Goal: Book appointment/travel/reservation

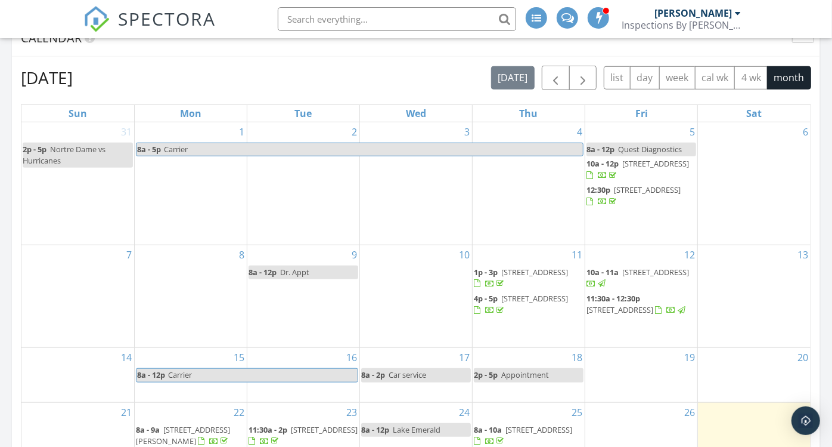
scroll to position [503, 0]
click at [590, 81] on span "button" at bounding box center [583, 79] width 14 height 14
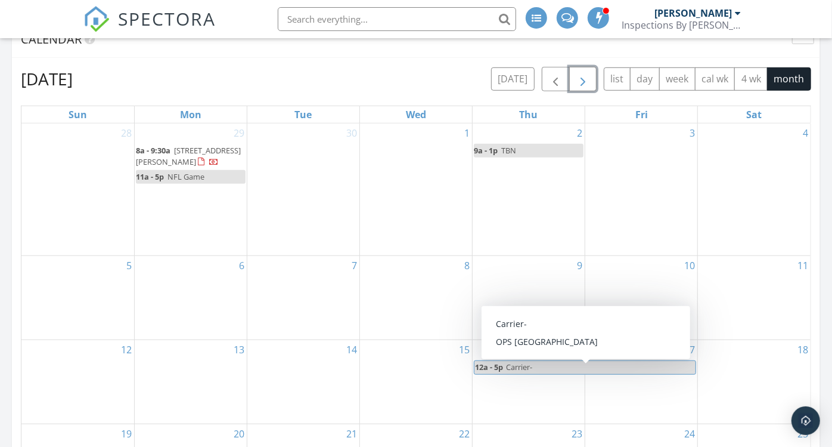
click at [521, 368] on span "Carrier-" at bounding box center [519, 366] width 26 height 11
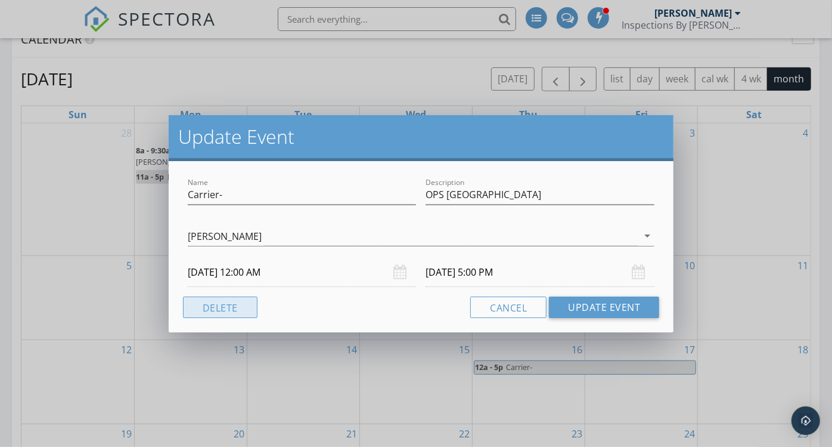
click at [231, 311] on button "Delete" at bounding box center [220, 306] width 75 height 21
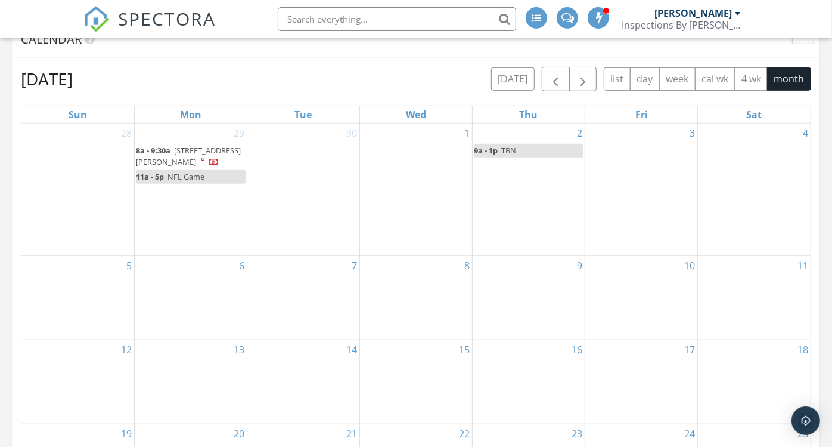
click at [753, 351] on div "18" at bounding box center [754, 381] width 113 height 83
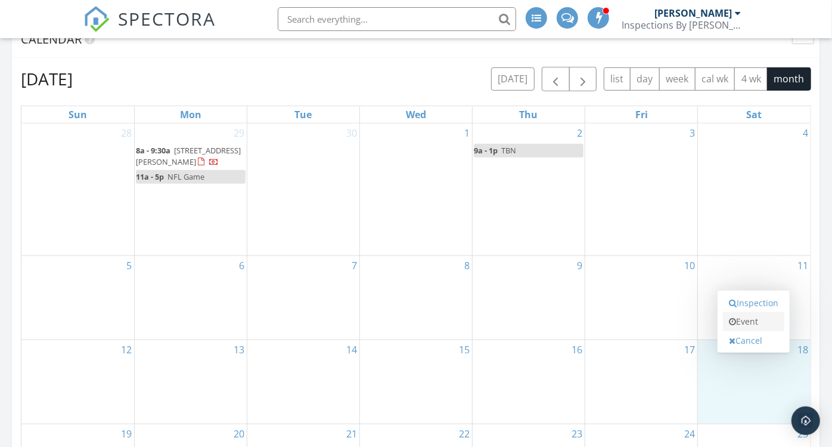
click at [746, 322] on link "Event" at bounding box center [753, 321] width 61 height 19
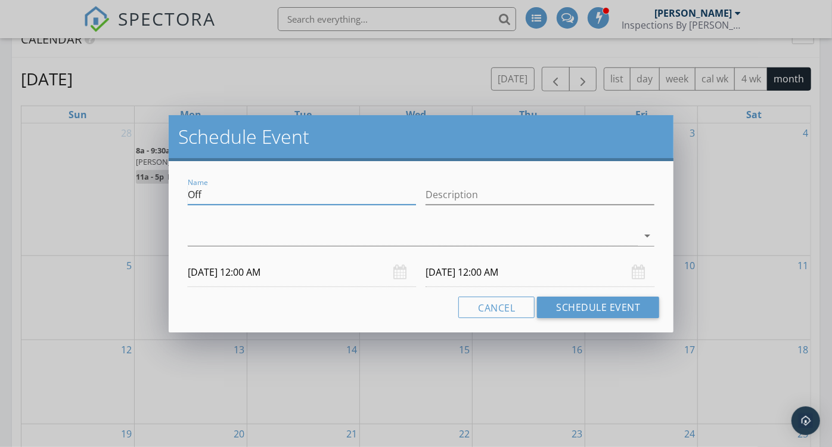
click at [265, 200] on input "Off" at bounding box center [302, 195] width 229 height 20
type input "O"
type input "Trip"
click at [469, 196] on input "Description" at bounding box center [540, 195] width 229 height 20
type input "[GEOGRAPHIC_DATA], [US_STATE]"
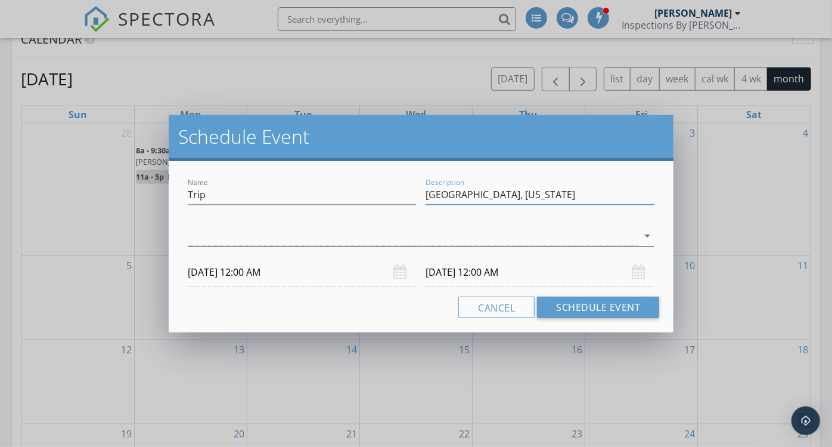
click at [398, 239] on div at bounding box center [413, 236] width 451 height 20
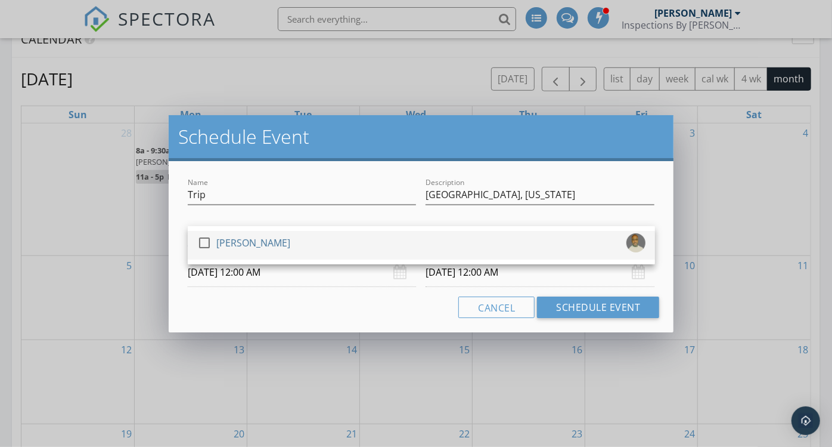
click at [346, 248] on div "check_box_outline_blank [PERSON_NAME]" at bounding box center [421, 245] width 448 height 24
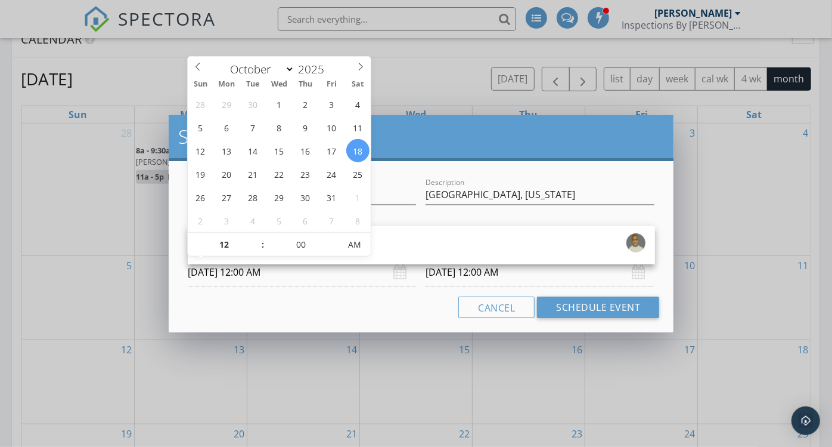
click at [272, 275] on input "[DATE] 12:00 AM" at bounding box center [302, 272] width 229 height 29
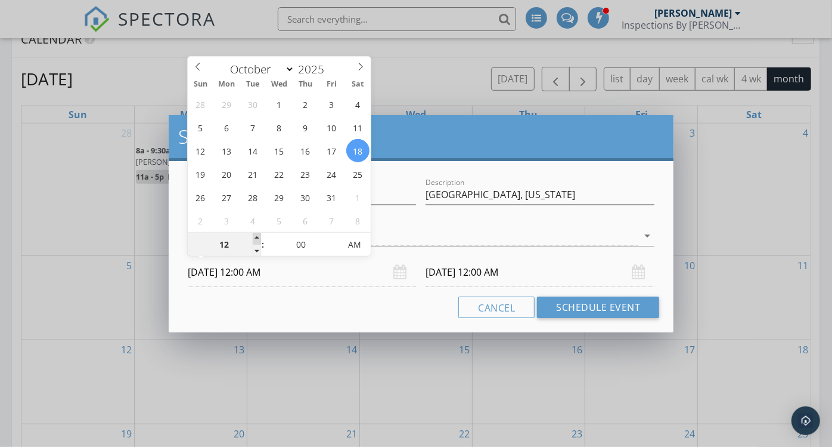
type input "01"
type input "[DATE] 1:00 AM"
click at [257, 235] on span at bounding box center [257, 239] width 8 height 12
type input "[DATE] 1:00 AM"
type input "12"
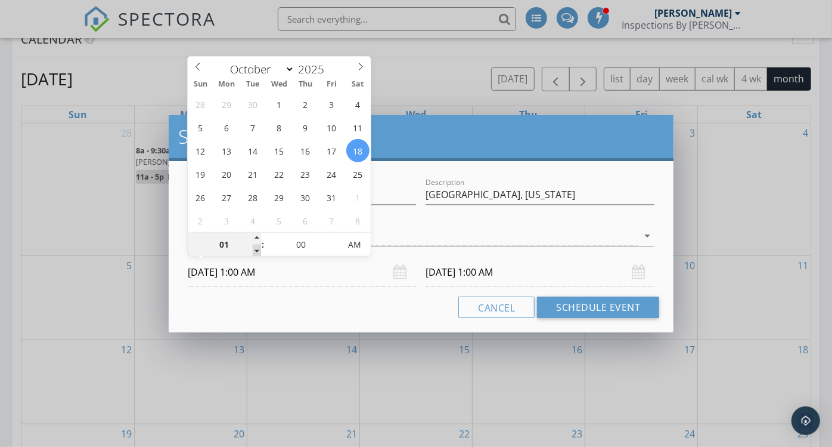
type input "[DATE] 12:00 AM"
click at [257, 246] on span at bounding box center [257, 250] width 8 height 12
type input "11"
type input "[DATE] 11:00 PM"
click at [257, 246] on span at bounding box center [257, 250] width 8 height 12
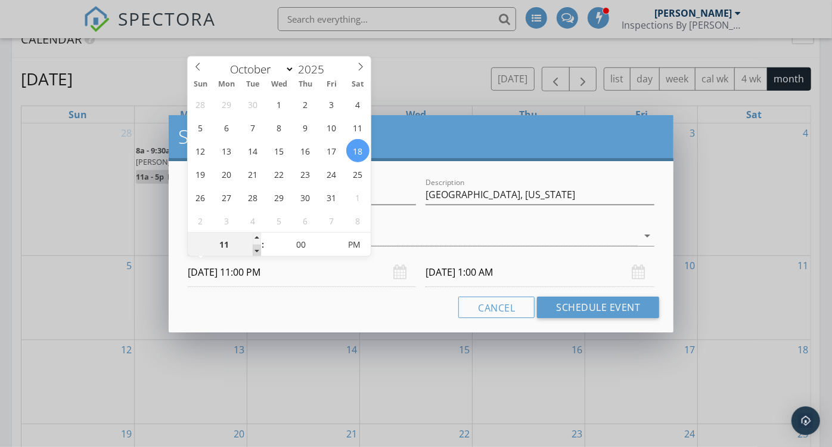
type input "[DATE] 11:00 PM"
type input "12"
type input "[DATE] 12:00 AM"
drag, startPoint x: 257, startPoint y: 246, endPoint x: 258, endPoint y: 236, distance: 10.2
click at [258, 236] on span at bounding box center [257, 239] width 8 height 12
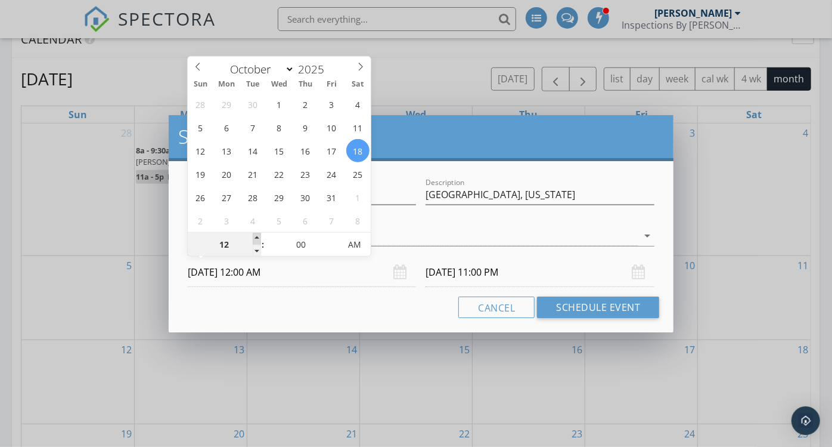
type input "[DATE] 12:00 AM"
type input "01"
type input "[DATE] 1:00 AM"
click at [258, 236] on span at bounding box center [257, 239] width 8 height 12
type input "[DATE] 1:00 AM"
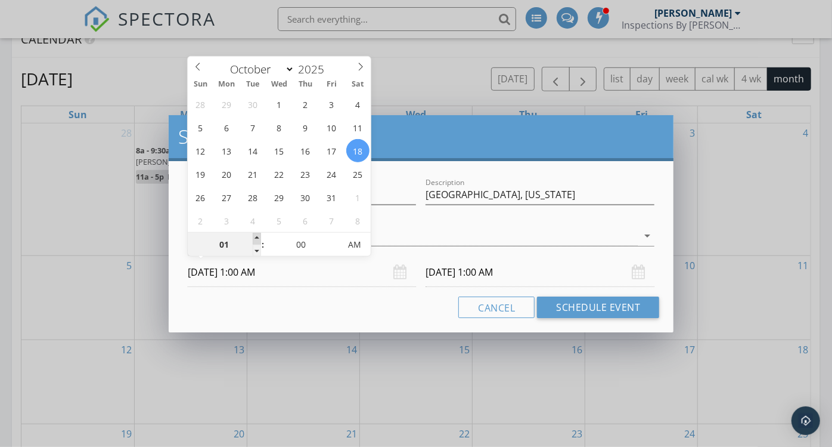
type input "02"
type input "[DATE] 2:00 AM"
click at [258, 236] on span at bounding box center [257, 239] width 8 height 12
type input "[DATE] 2:00 AM"
type input "03"
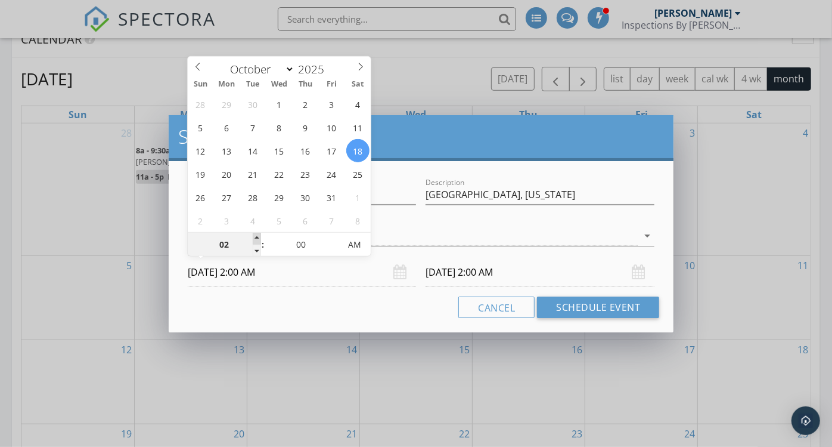
type input "[DATE] 3:00 AM"
click at [258, 236] on span at bounding box center [257, 239] width 8 height 12
type input "04"
type input "[DATE] 4:00 AM"
click at [258, 236] on span at bounding box center [257, 239] width 8 height 12
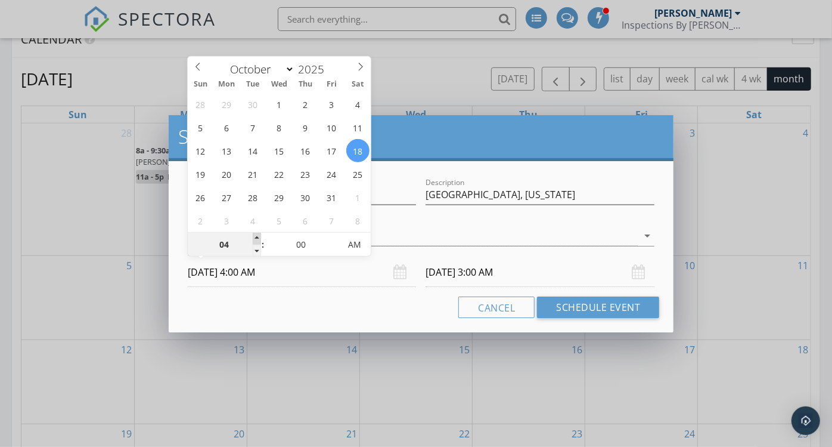
type input "[DATE] 4:00 AM"
type input "05"
type input "[DATE] 5:00 AM"
click at [258, 236] on span at bounding box center [257, 239] width 8 height 12
type input "[DATE] 5:00 AM"
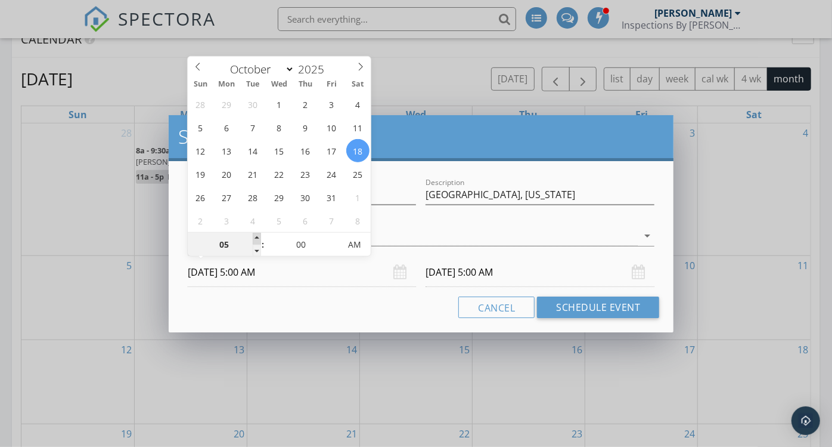
type input "06"
type input "[DATE] 6:00 AM"
click at [258, 236] on span at bounding box center [257, 239] width 8 height 12
type input "[DATE] 6:00 AM"
type input "07"
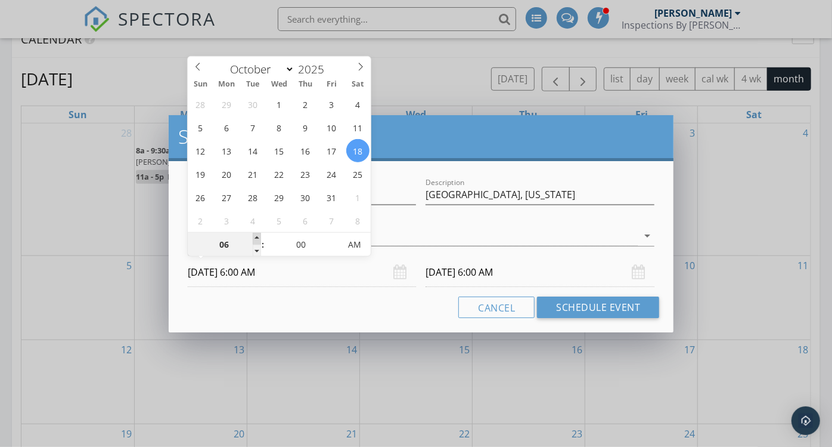
type input "[DATE] 7:00 AM"
click at [258, 236] on span at bounding box center [257, 239] width 8 height 12
type input "[DATE] 7:00 AM"
type input "08"
type input "[DATE] 8:00 AM"
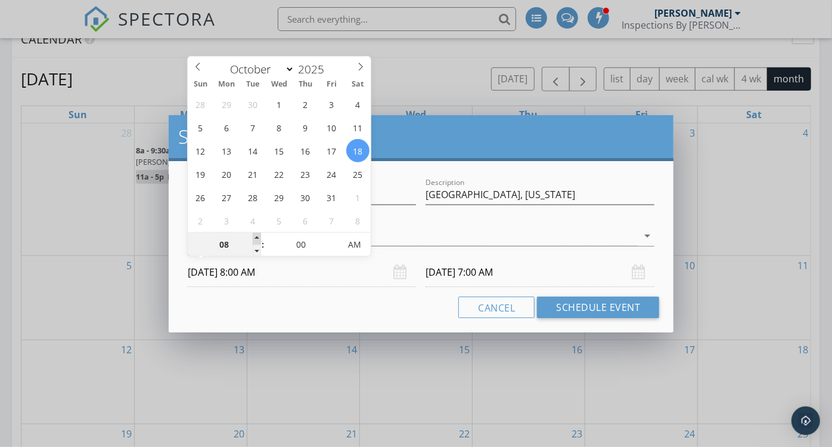
click at [258, 236] on span at bounding box center [257, 239] width 8 height 12
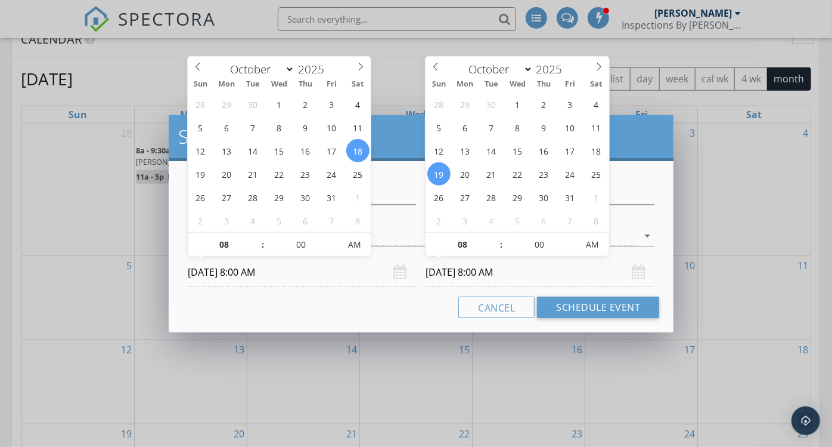
click at [468, 277] on input "[DATE] 8:00 AM" at bounding box center [540, 272] width 229 height 29
type input "[DATE] 8:00 AM"
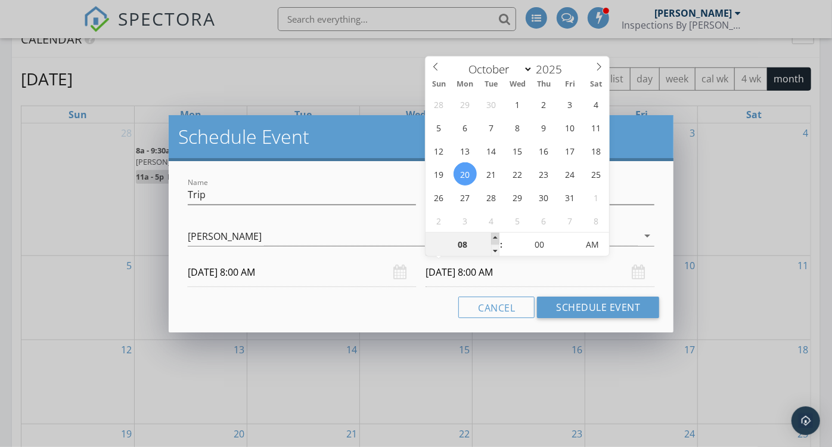
type input "09"
type input "[DATE] 9:00 AM"
click at [494, 237] on span at bounding box center [495, 239] width 8 height 12
type input "10"
type input "[DATE] 10:00 AM"
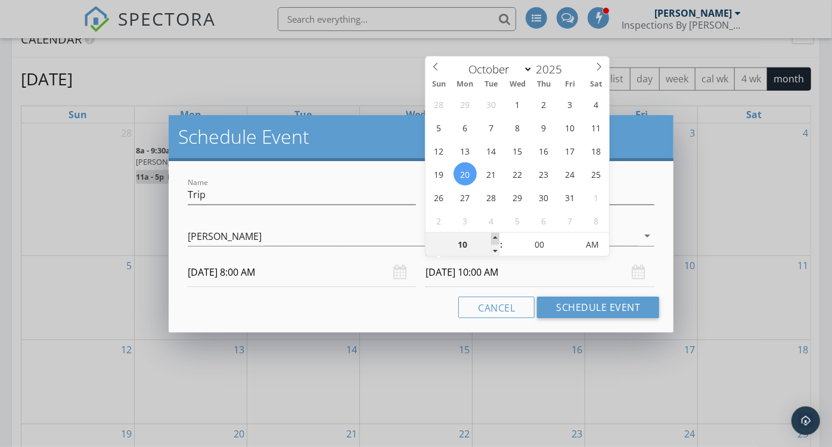
click at [494, 237] on span at bounding box center [495, 239] width 8 height 12
type input "11"
type input "[DATE] 11:00 AM"
click at [494, 237] on span at bounding box center [495, 239] width 8 height 12
type input "12"
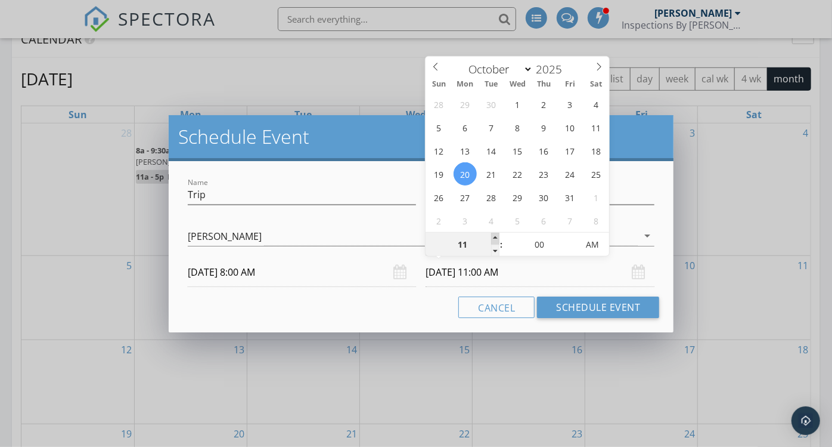
type input "[DATE] 12:00 PM"
click at [494, 237] on span at bounding box center [495, 239] width 8 height 12
type input "01"
type input "[DATE] 1:00 PM"
click at [494, 237] on span at bounding box center [495, 239] width 8 height 12
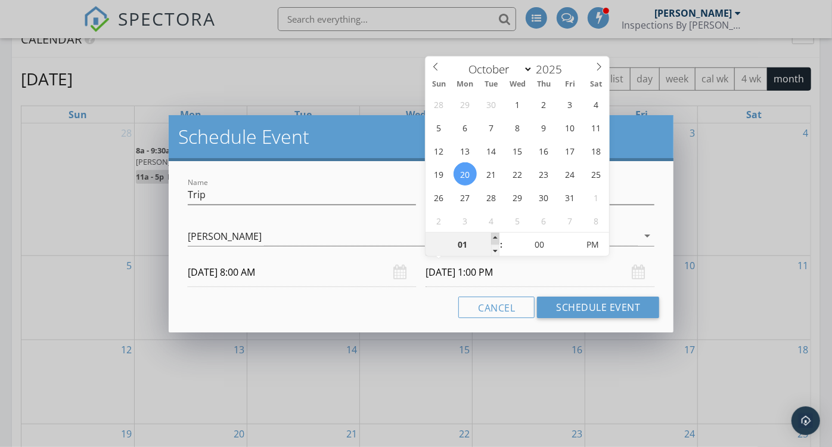
type input "02"
type input "[DATE] 2:00 PM"
click at [494, 237] on span at bounding box center [495, 239] width 8 height 12
type input "03"
type input "[DATE] 3:00 PM"
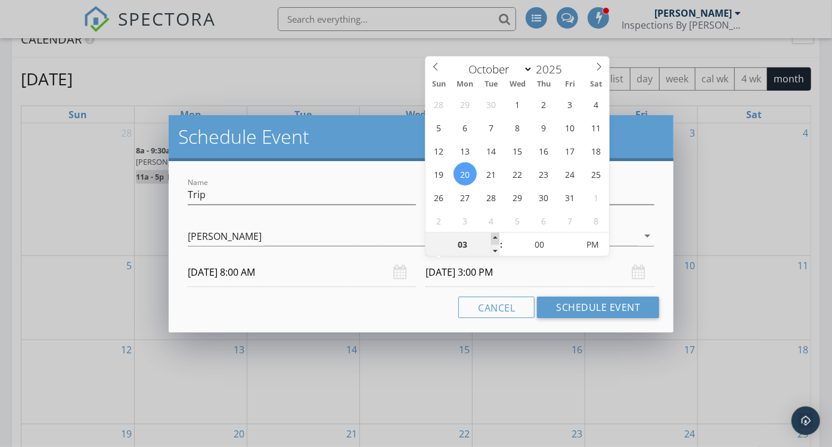
click at [494, 237] on span at bounding box center [495, 239] width 8 height 12
type input "04"
type input "[DATE] 4:00 PM"
click at [494, 237] on span at bounding box center [495, 239] width 8 height 12
type input "05"
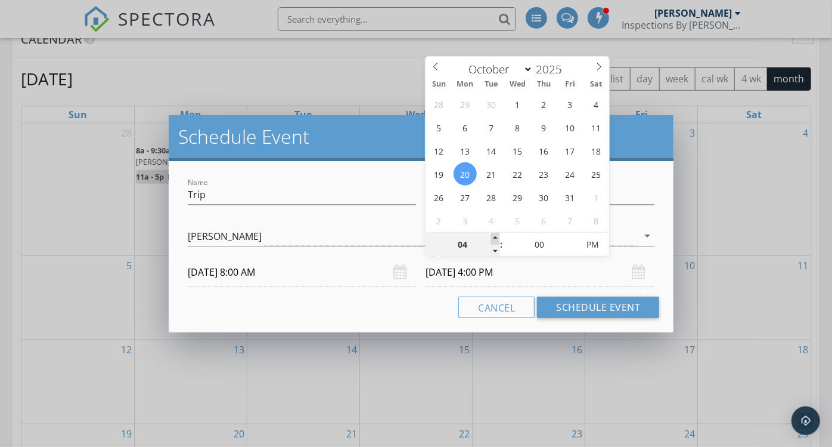
type input "[DATE] 5:00 PM"
click at [494, 237] on span at bounding box center [495, 239] width 8 height 12
click at [550, 274] on input "[DATE] 5:00 PM" at bounding box center [540, 272] width 229 height 29
click at [397, 313] on div "Cancel Schedule Event" at bounding box center [421, 306] width 477 height 21
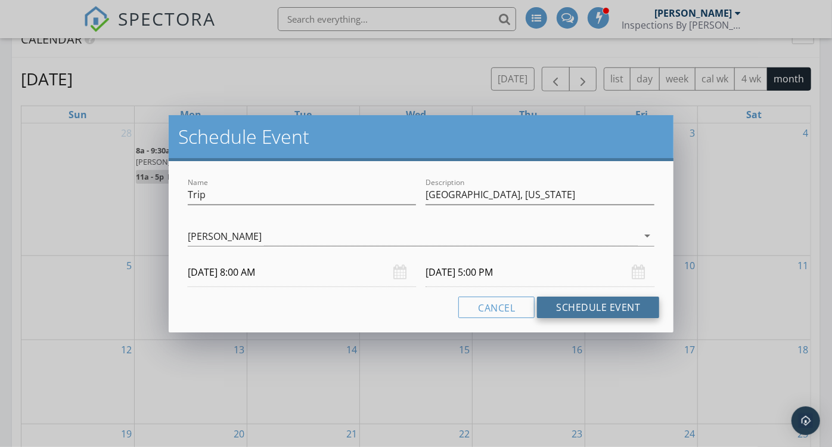
click at [569, 305] on button "Schedule Event" at bounding box center [598, 306] width 122 height 21
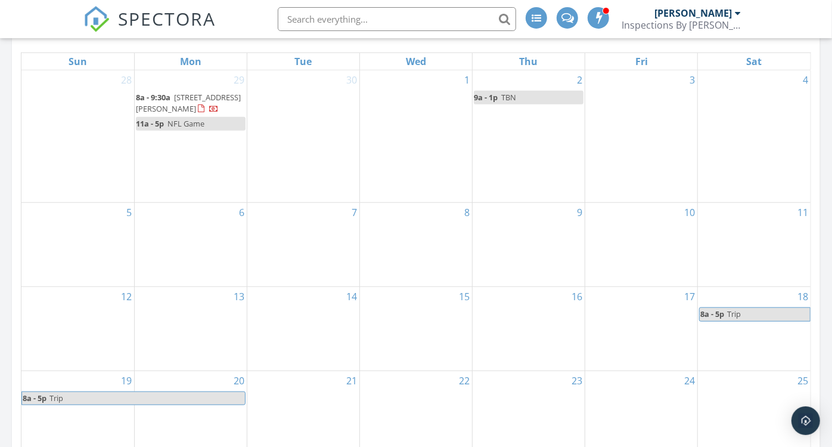
scroll to position [529, 0]
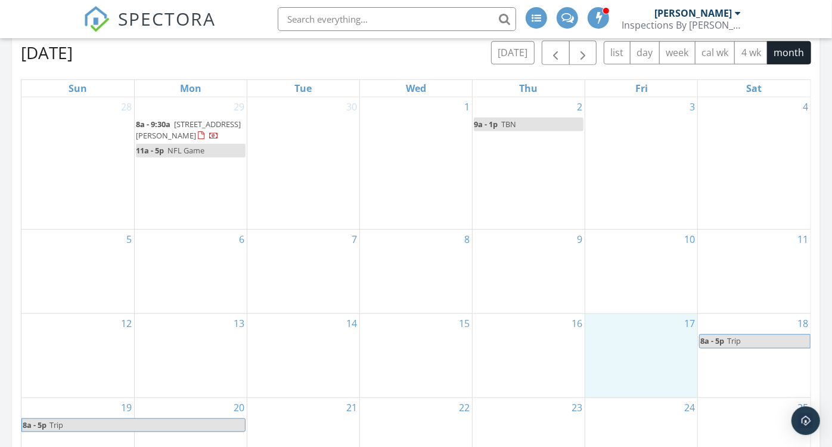
click at [662, 345] on div "17" at bounding box center [642, 355] width 112 height 83
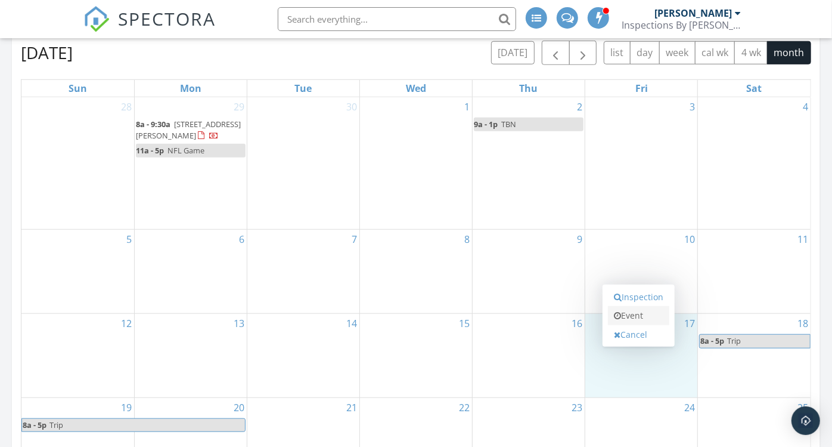
click at [631, 311] on link "Event" at bounding box center [638, 315] width 61 height 19
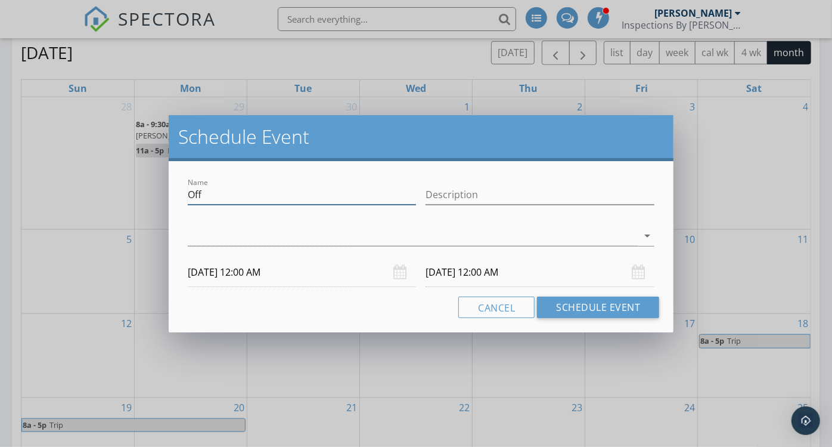
click at [245, 196] on input "Off" at bounding box center [302, 195] width 229 height 20
type input "O"
type input "Louisville vs UM"
click at [346, 242] on div at bounding box center [413, 236] width 451 height 20
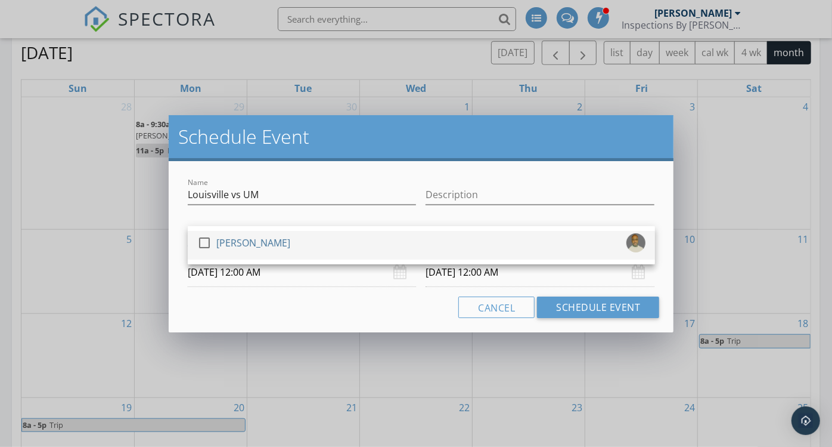
click at [346, 235] on div "check_box_outline_blank [PERSON_NAME]" at bounding box center [421, 245] width 448 height 24
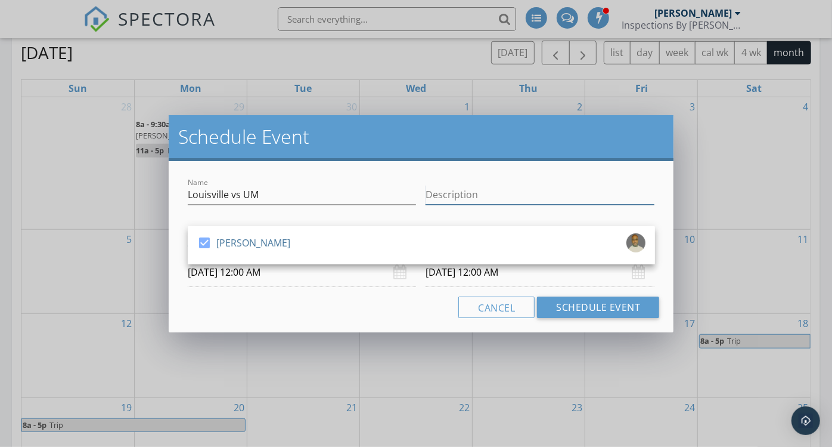
click at [460, 191] on input "Description" at bounding box center [540, 195] width 229 height 20
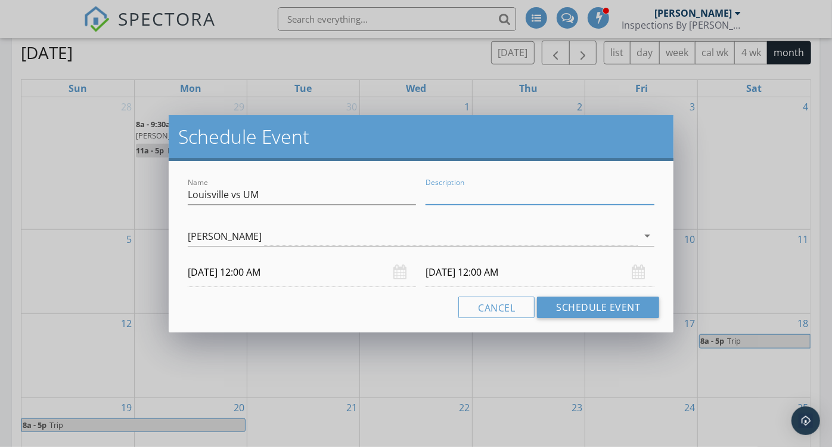
click at [246, 274] on input "[DATE] 12:00 AM" at bounding box center [302, 272] width 229 height 29
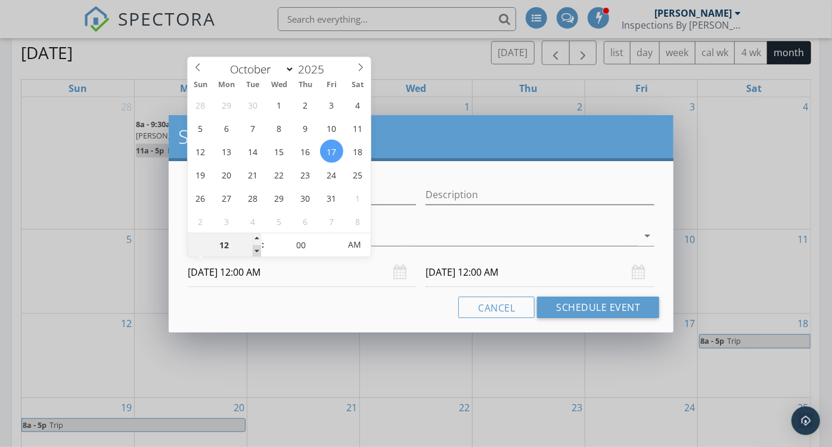
type input "11"
type input "[DATE] 11:00 PM"
click at [256, 252] on span at bounding box center [257, 251] width 8 height 12
type input "[DATE] 11:00 PM"
type input "[DATE] 11:00 AM"
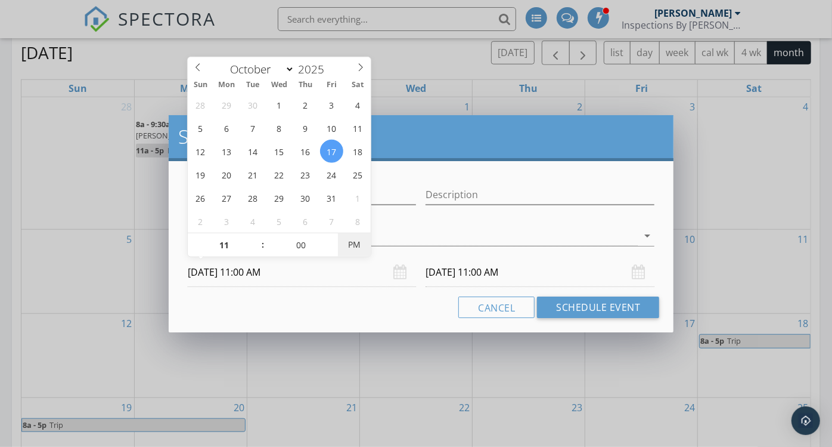
click at [358, 250] on span "PM" at bounding box center [354, 245] width 33 height 24
click at [448, 267] on input "[DATE] 11:00 AM" at bounding box center [540, 272] width 229 height 29
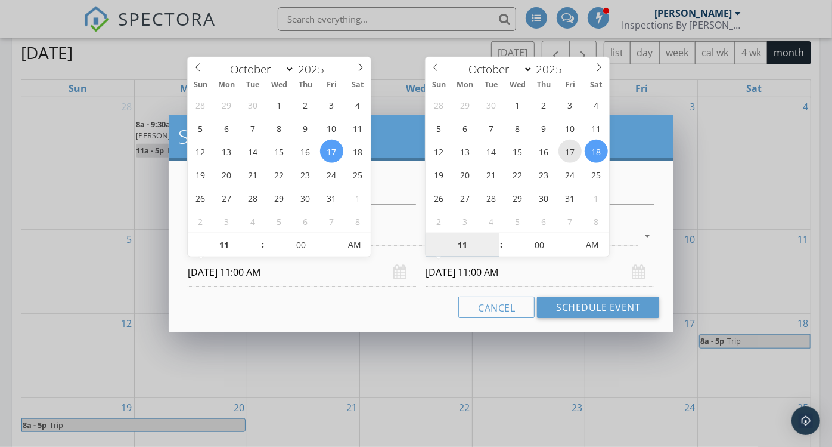
type input "[DATE] 11:00 AM"
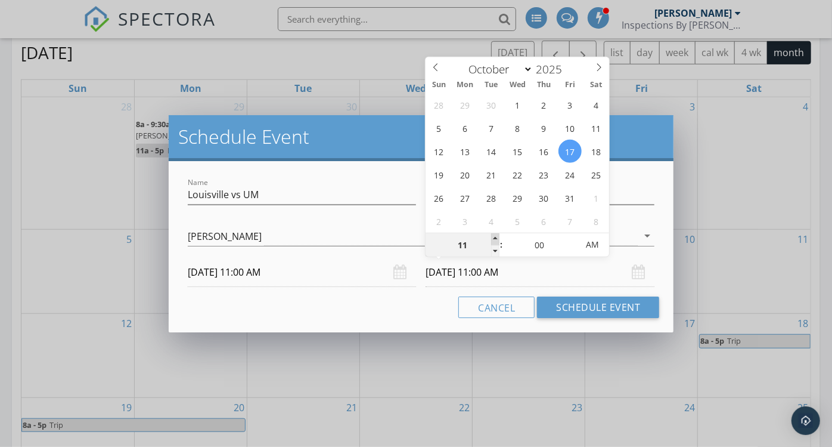
type input "12"
type input "[DATE] 12:00 PM"
click at [494, 236] on span at bounding box center [495, 239] width 8 height 12
type input "01"
type input "[DATE] 1:00 PM"
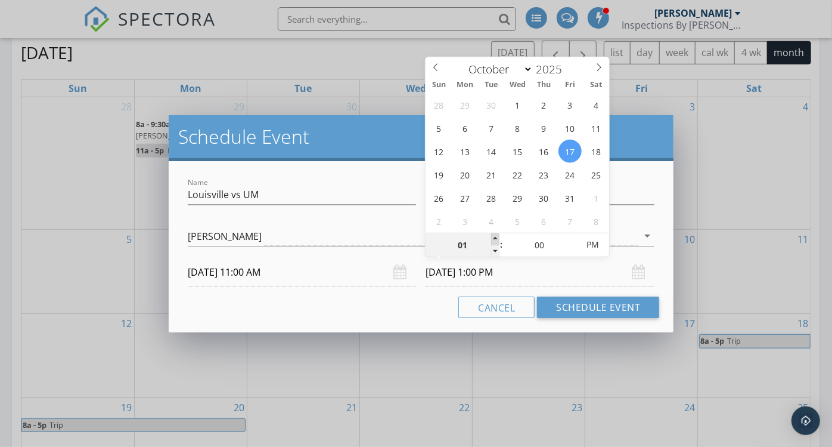
click at [494, 236] on span at bounding box center [495, 239] width 8 height 12
type input "02"
type input "[DATE] 2:00 PM"
click at [494, 236] on span at bounding box center [495, 239] width 8 height 12
type input "03"
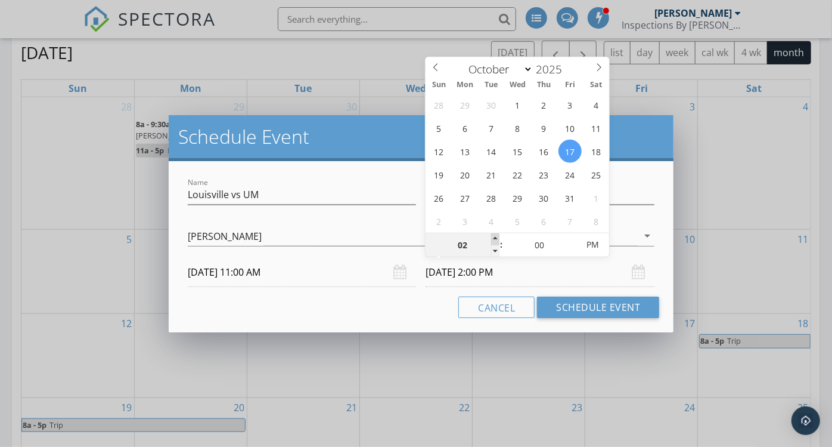
type input "[DATE] 3:00 PM"
click at [494, 236] on span at bounding box center [495, 239] width 8 height 12
type input "04"
type input "[DATE] 4:00 PM"
click at [494, 236] on span at bounding box center [495, 239] width 8 height 12
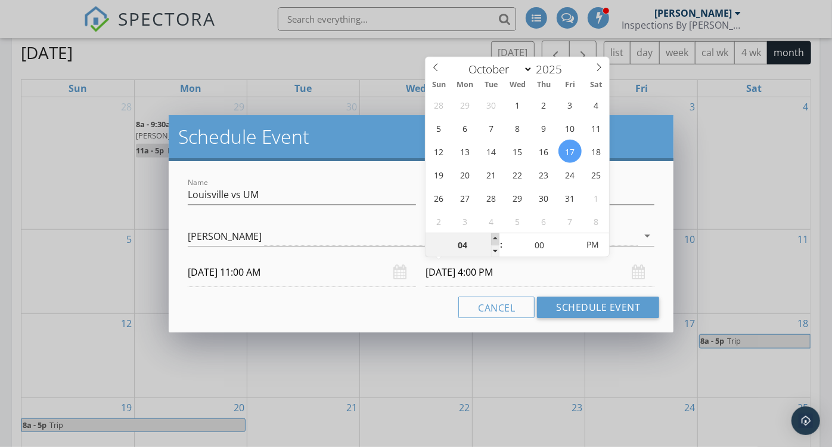
type input "05"
type input "[DATE] 5:00 PM"
click at [494, 236] on span at bounding box center [495, 239] width 8 height 12
click at [429, 296] on div "Cancel Schedule Event" at bounding box center [421, 306] width 477 height 21
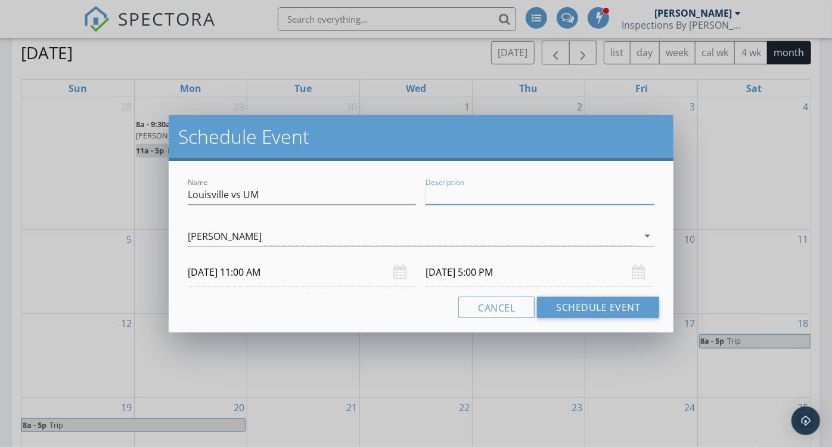
click at [466, 189] on input "Description" at bounding box center [540, 195] width 229 height 20
type input "College football"
click at [400, 313] on div "Cancel Schedule Event" at bounding box center [421, 306] width 477 height 21
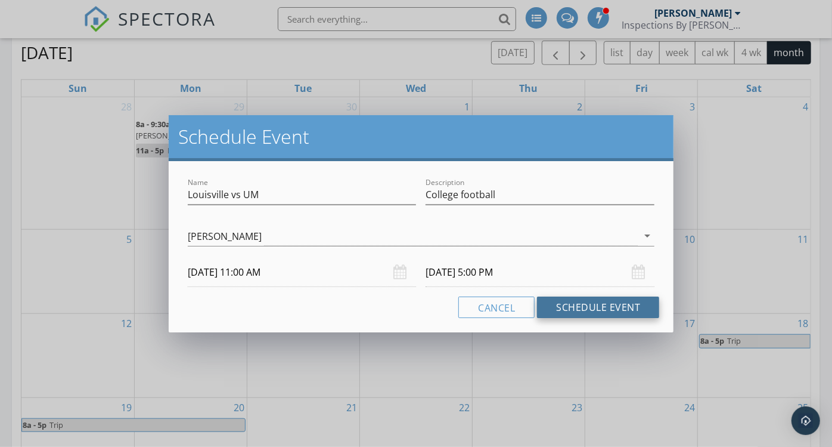
click at [609, 309] on button "Schedule Event" at bounding box center [598, 306] width 122 height 21
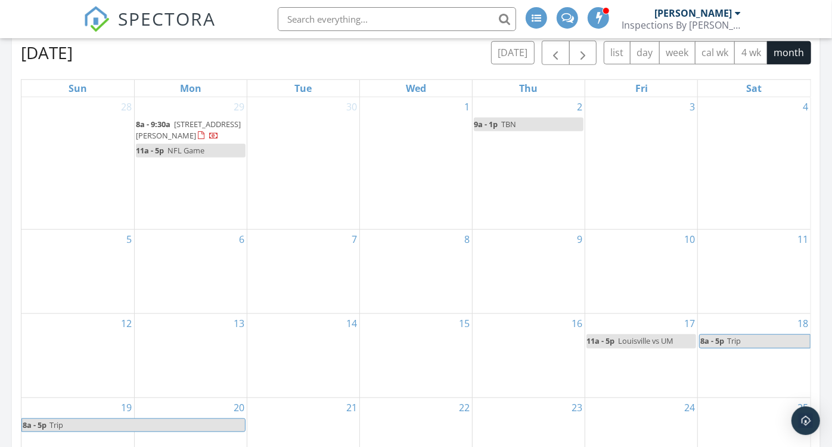
click at [410, 124] on div "1" at bounding box center [416, 163] width 112 height 132
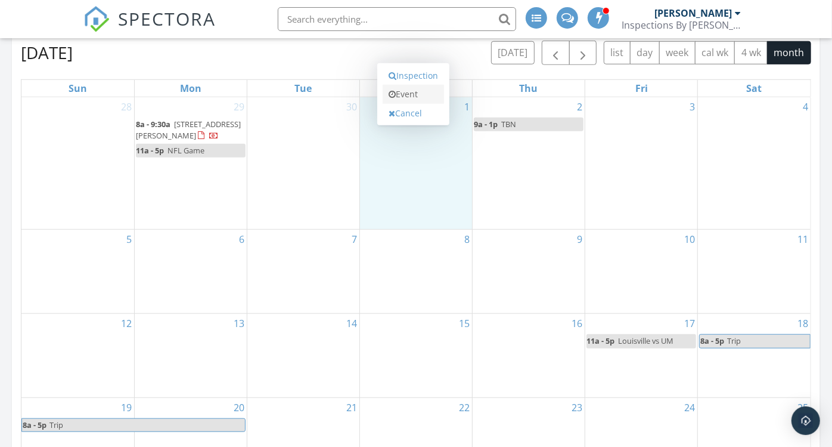
click at [419, 90] on link "Event" at bounding box center [413, 94] width 61 height 19
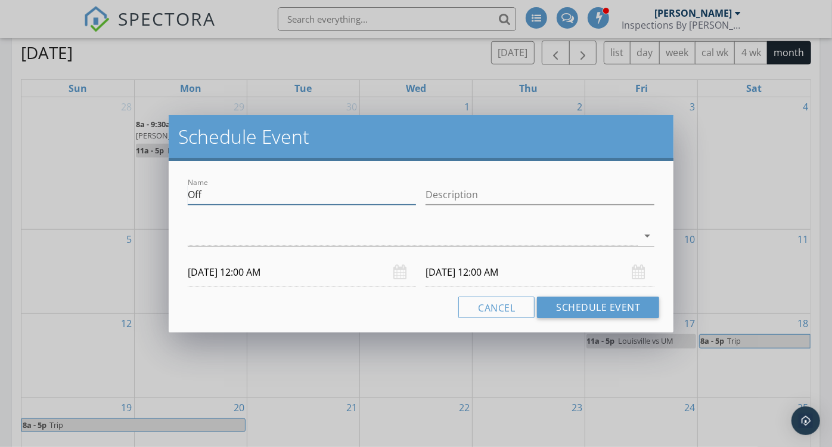
click at [253, 191] on input "Off" at bounding box center [302, 195] width 229 height 20
type input "O"
type input "e"
type input "[MEDICAL_DATA]"
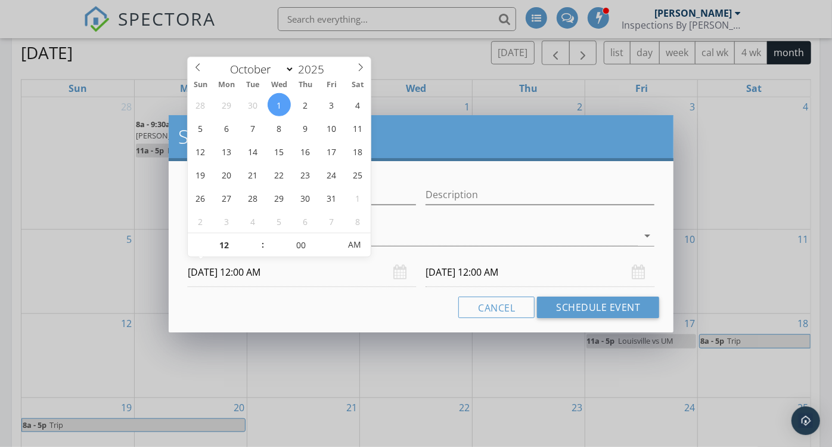
click at [242, 277] on input "[DATE] 12:00 AM" at bounding box center [302, 272] width 229 height 29
type input "01"
type input "[DATE] 1:00 AM"
click at [253, 236] on span at bounding box center [257, 239] width 8 height 12
type input "[DATE] 1:00 AM"
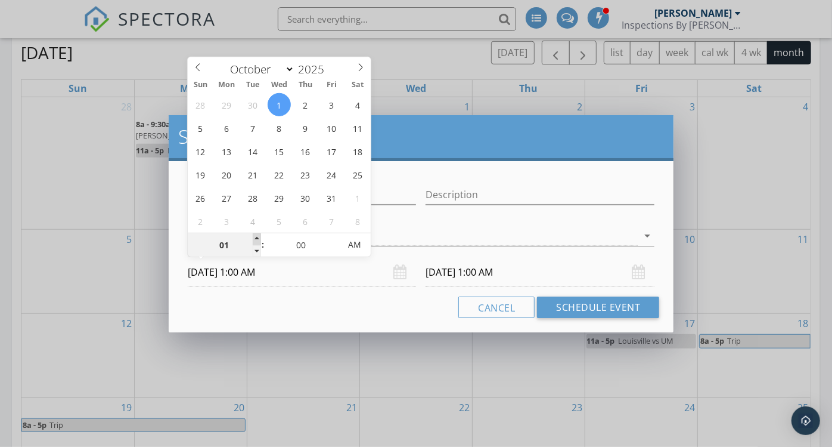
type input "02"
type input "[DATE] 2:00 AM"
click at [253, 236] on span at bounding box center [257, 239] width 8 height 12
type input "[DATE] 2:00 AM"
type input "03"
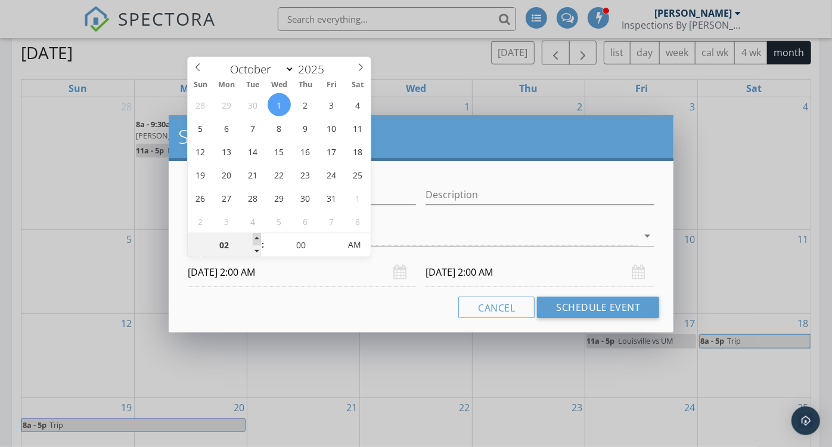
type input "[DATE] 3:00 AM"
click at [253, 236] on span at bounding box center [257, 239] width 8 height 12
type input "[DATE] 3:00 AM"
type input "02"
type input "[DATE] 2:00 AM"
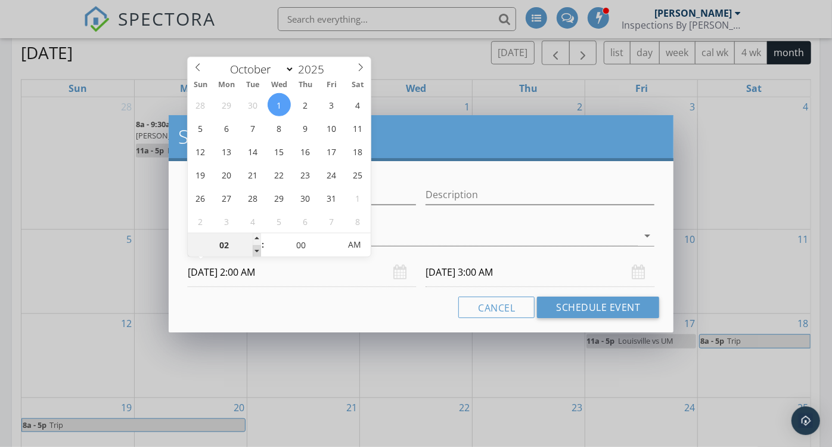
click at [256, 255] on span at bounding box center [257, 251] width 8 height 12
type input "[DATE] 2:00 AM"
type input "01"
type input "[DATE] 1:00 AM"
click at [256, 255] on span at bounding box center [257, 251] width 8 height 12
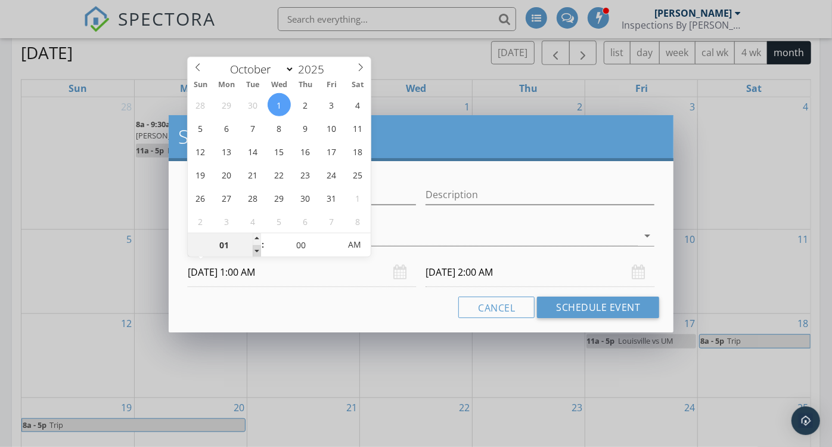
type input "[DATE] 1:00 AM"
type input "02"
type input "[DATE] 2:00 AM"
click at [258, 238] on span at bounding box center [257, 239] width 8 height 12
type input "[DATE] 2:00 AM"
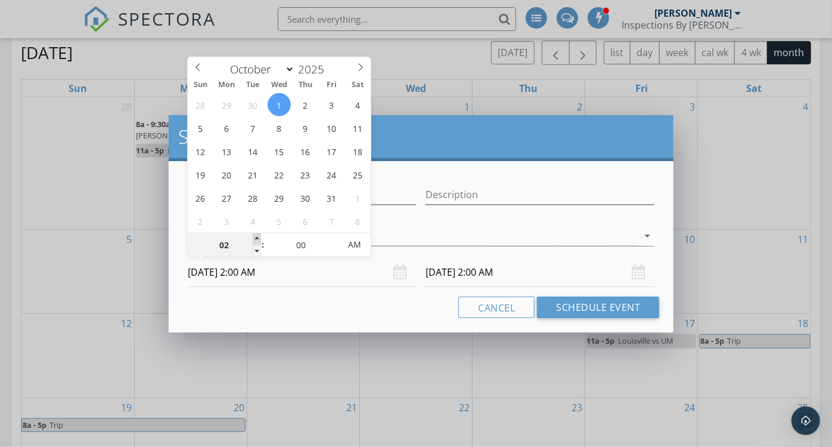
type input "03"
type input "[DATE] 3:00 AM"
click at [258, 238] on span at bounding box center [257, 239] width 8 height 12
type input "[DATE] 3:00 AM"
type input "02"
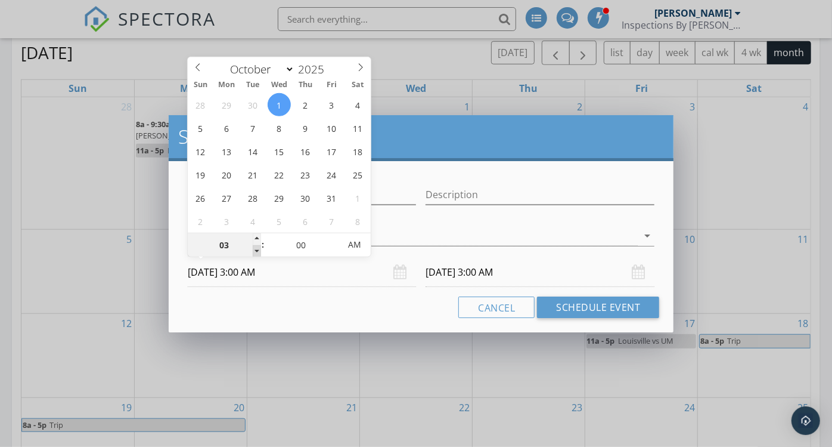
type input "[DATE] 2:00 AM"
click at [258, 253] on span at bounding box center [257, 251] width 8 height 12
type input "[DATE] 2:00 AM"
type input "01"
type input "[DATE] 1:00 AM"
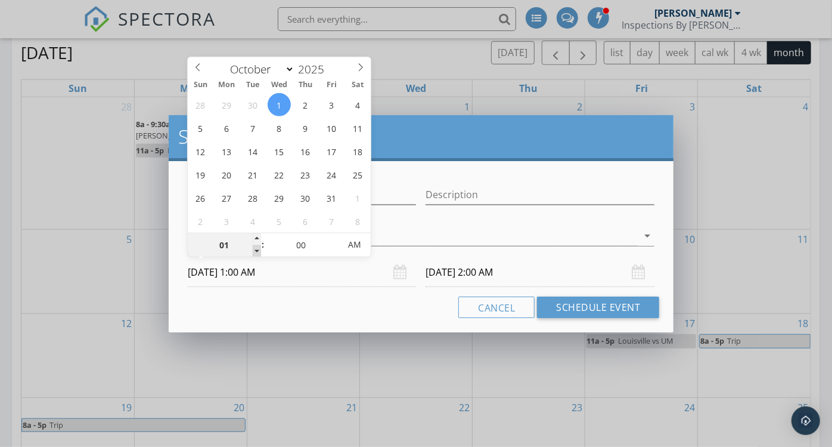
click at [258, 253] on span at bounding box center [257, 251] width 8 height 12
type input "[DATE] 1:00 AM"
type input "12"
type input "[DATE] 12:00 AM"
click at [258, 253] on span at bounding box center [257, 251] width 8 height 12
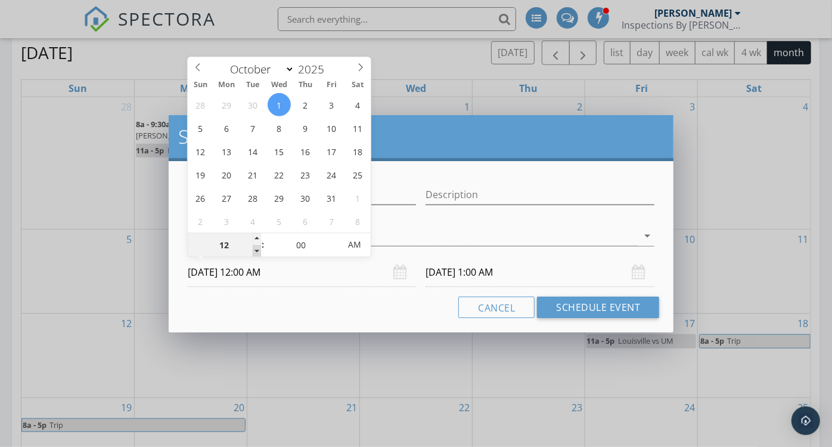
type input "[DATE] 12:00 AM"
type input "[DATE] 12:00 PM"
click at [356, 245] on span "PM" at bounding box center [354, 245] width 33 height 24
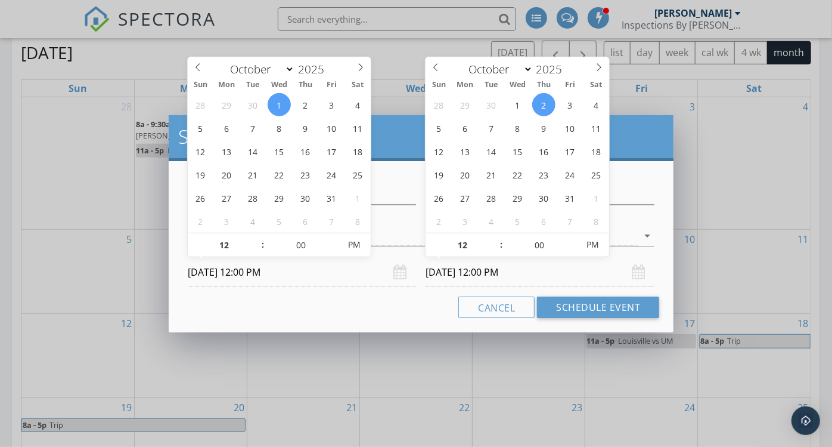
click at [484, 275] on input "[DATE] 12:00 PM" at bounding box center [540, 272] width 229 height 29
type input "[DATE] 12:00 PM"
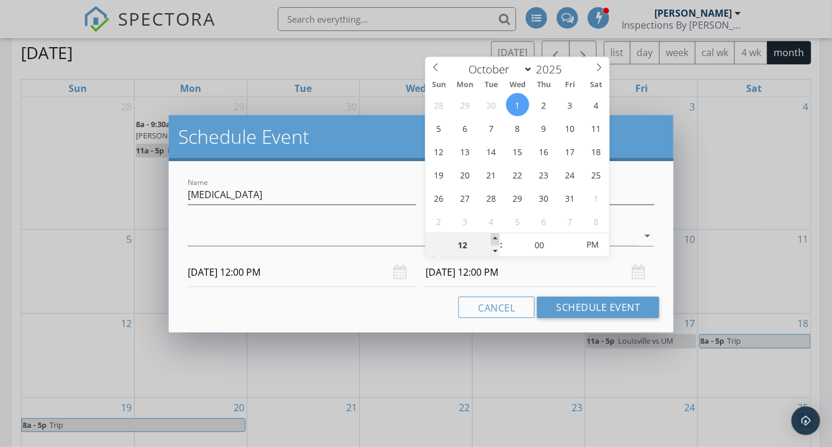
type input "01"
type input "[DATE] 1:00 PM"
click at [495, 233] on span at bounding box center [495, 239] width 8 height 12
type input "02"
type input "[DATE] 2:00 PM"
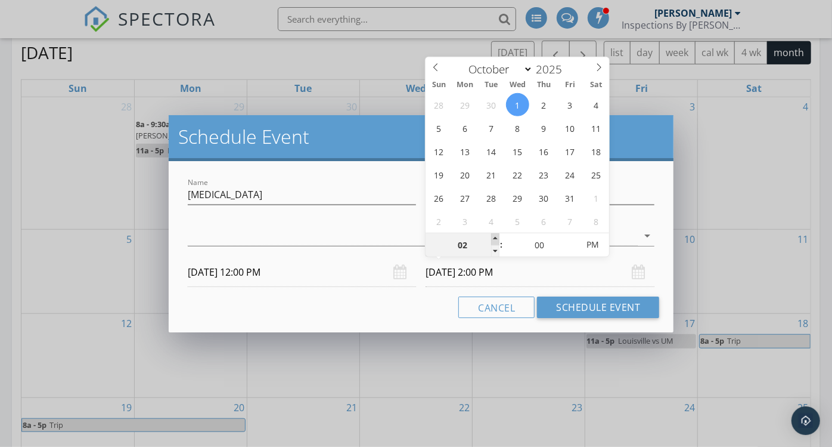
click at [495, 233] on span at bounding box center [495, 239] width 8 height 12
type input "03"
type input "[DATE] 3:00 PM"
click at [495, 233] on span at bounding box center [495, 239] width 8 height 12
type input "04"
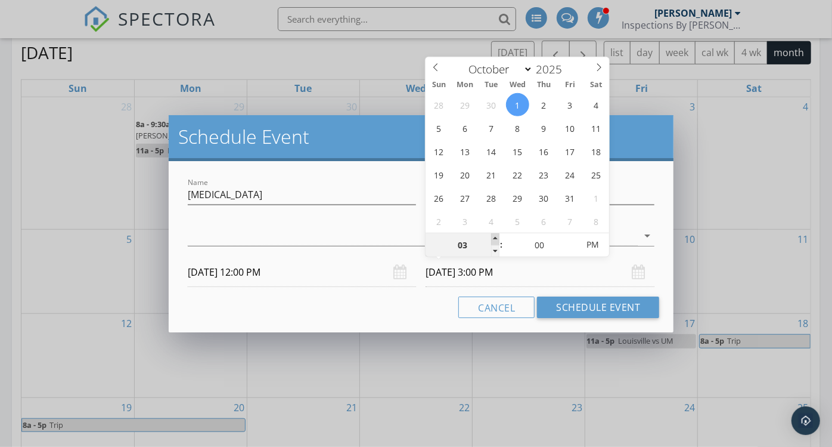
type input "[DATE] 4:00 PM"
click at [495, 233] on span at bounding box center [495, 239] width 8 height 12
type input "05"
type input "[DATE] 5:00 PM"
click at [495, 233] on span at bounding box center [495, 239] width 8 height 12
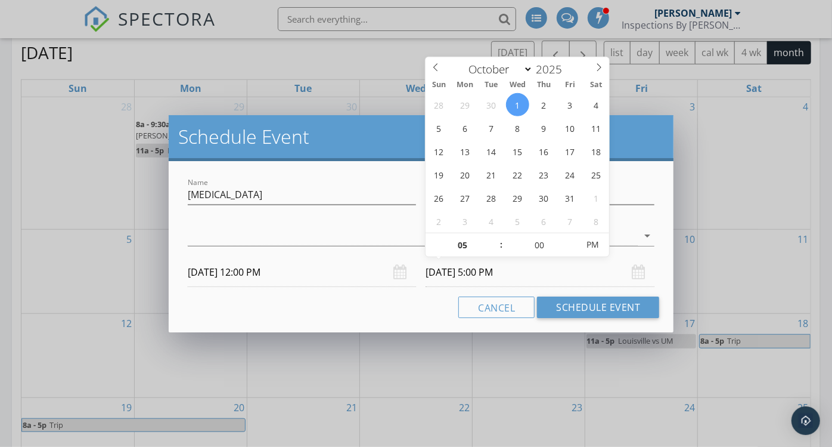
click at [395, 312] on div "Cancel Schedule Event" at bounding box center [421, 306] width 477 height 21
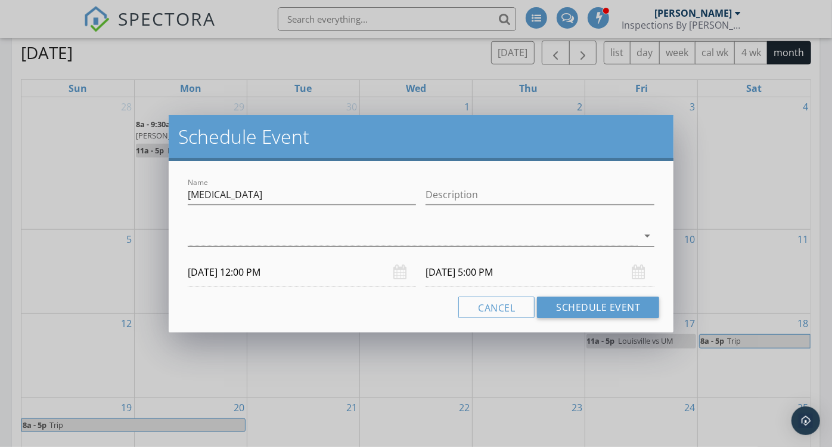
click at [314, 236] on div at bounding box center [413, 236] width 451 height 20
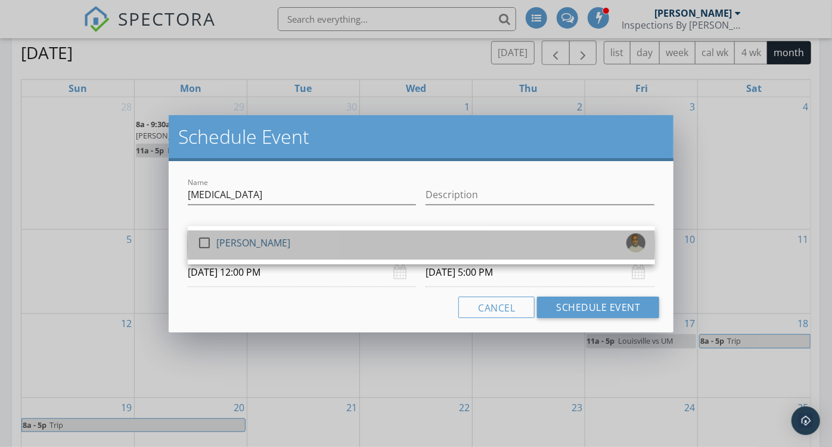
click at [237, 236] on div "[PERSON_NAME]" at bounding box center [253, 242] width 74 height 19
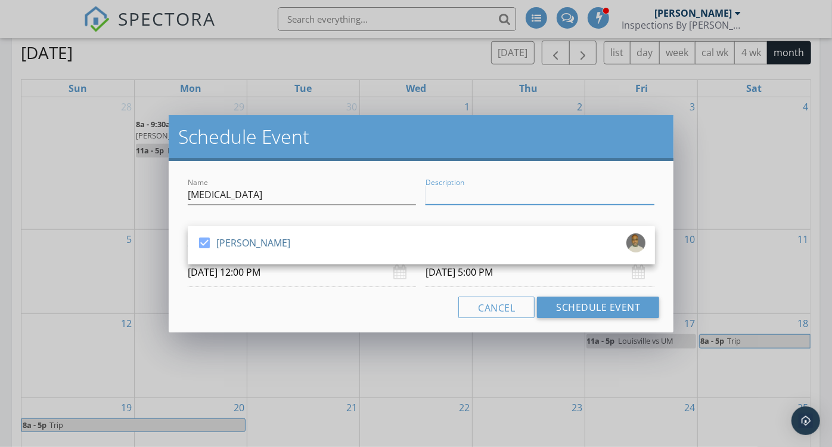
click at [437, 191] on input "Description" at bounding box center [540, 195] width 229 height 20
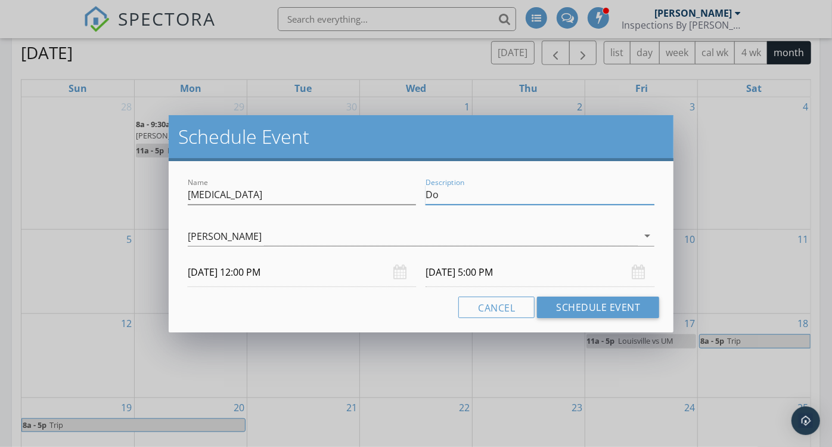
type input "D"
drag, startPoint x: 305, startPoint y: 198, endPoint x: 308, endPoint y: 190, distance: 9.1
click at [308, 190] on input "[MEDICAL_DATA]" at bounding box center [302, 195] width 229 height 20
type input "E"
type input "Doctor Appt"
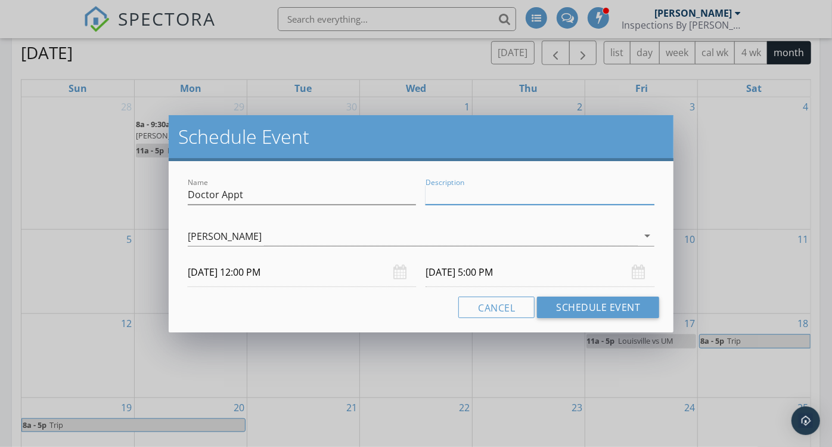
click at [481, 195] on input "Description" at bounding box center [540, 195] width 229 height 20
type input "Echo Cardio Gram"
click at [390, 311] on div "Cancel Schedule Event" at bounding box center [421, 306] width 477 height 21
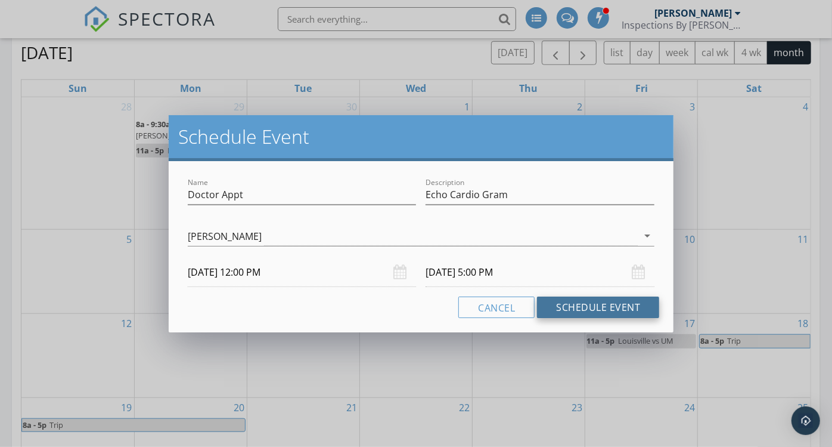
click at [577, 308] on button "Schedule Event" at bounding box center [598, 306] width 122 height 21
